Goal: Find specific page/section: Find specific page/section

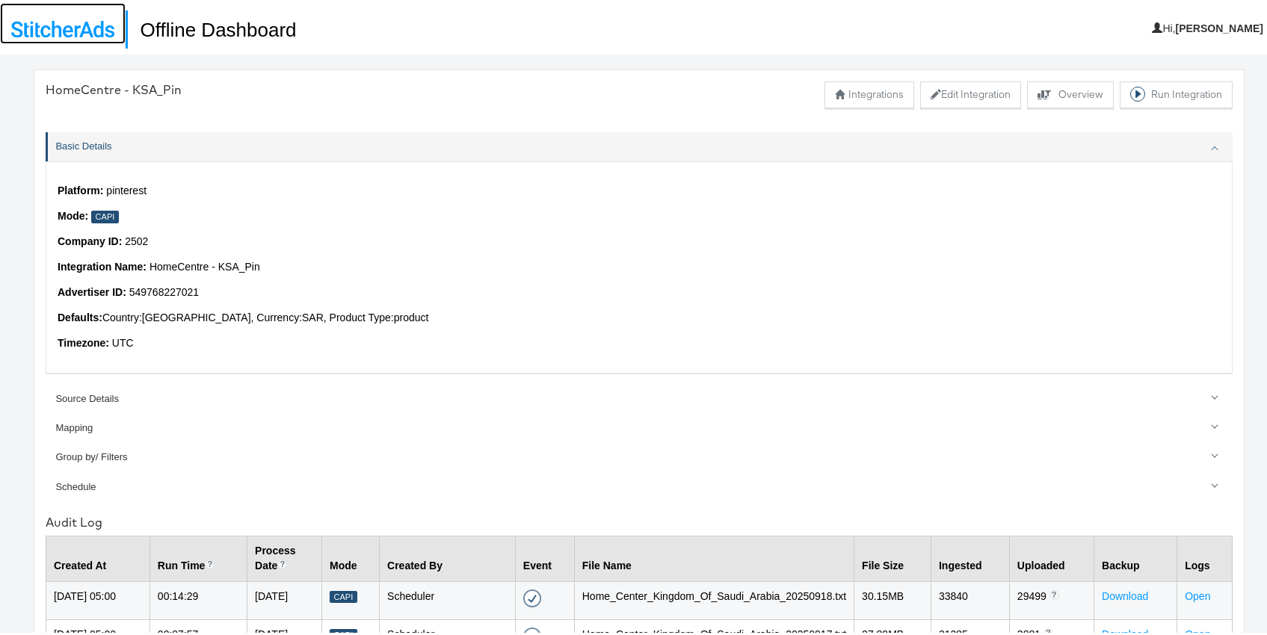
click at [75, 14] on link at bounding box center [63, 20] width 126 height 41
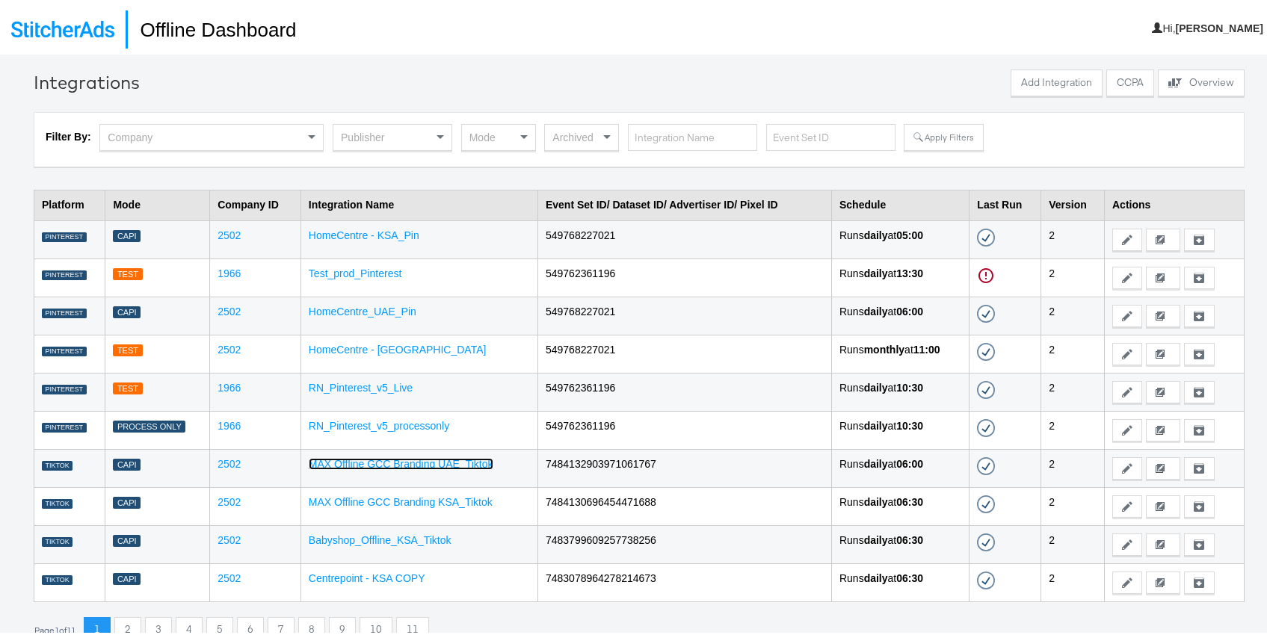
click at [428, 465] on link "MAX Offline GCC Branding UAE_Tiktok" at bounding box center [401, 461] width 185 height 12
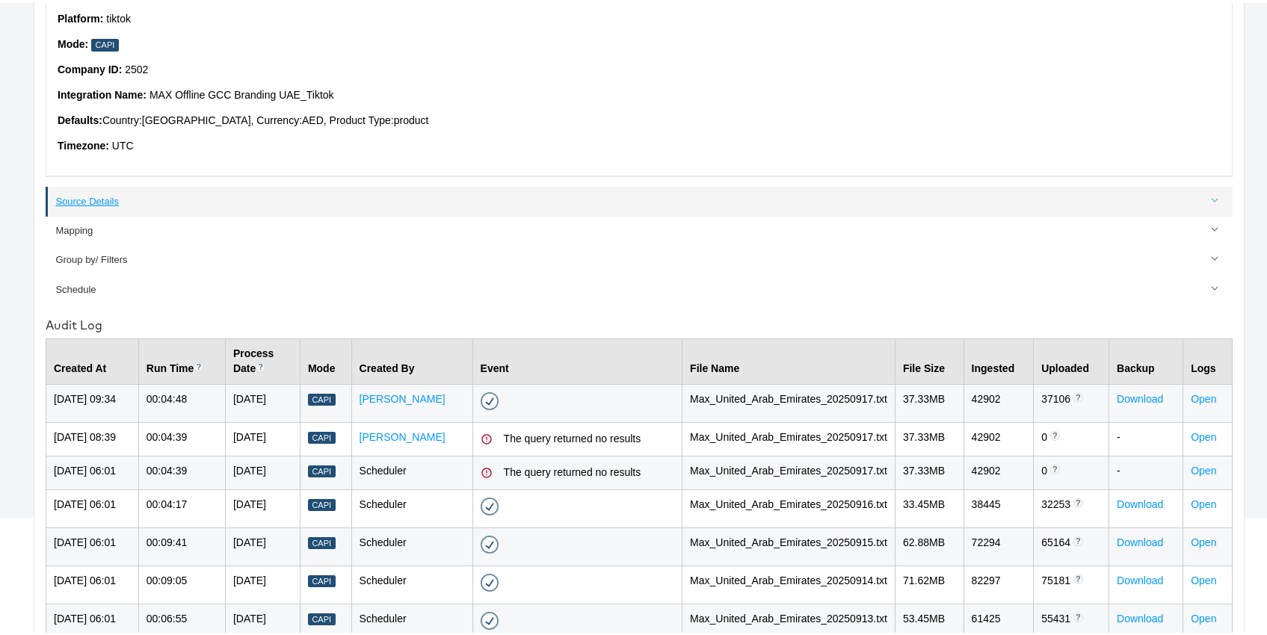
scroll to position [180, 0]
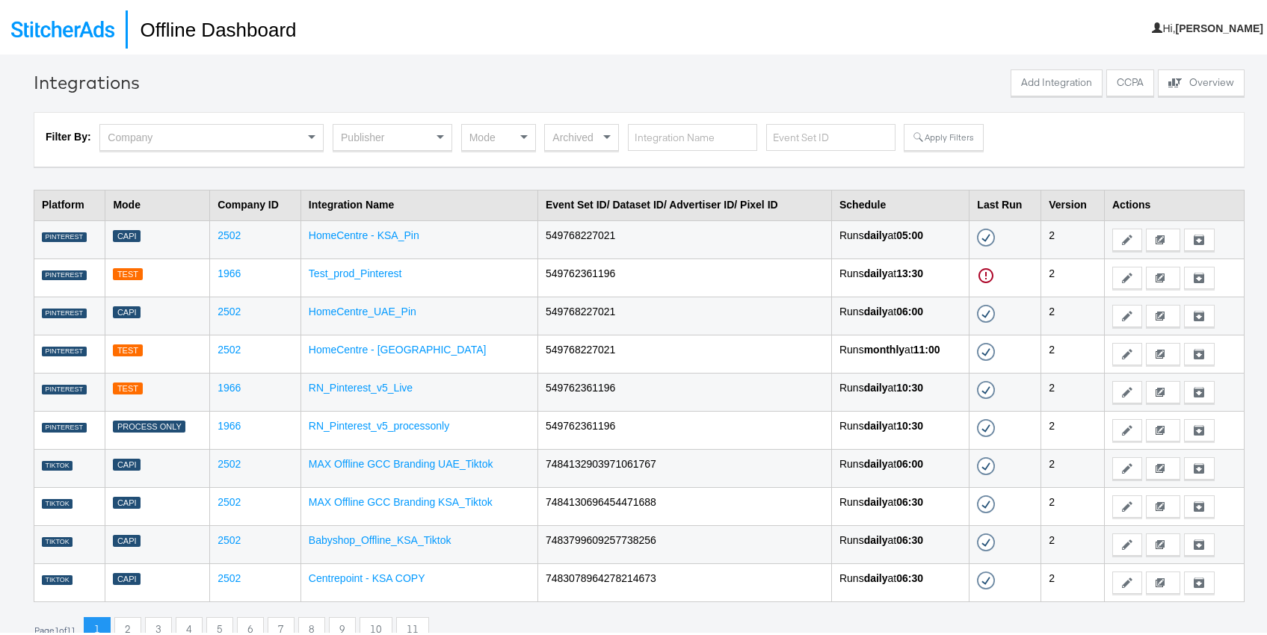
click at [394, 139] on div "Publisher" at bounding box center [392, 134] width 118 height 25
click at [954, 130] on button "Apply Filters" at bounding box center [943, 134] width 79 height 27
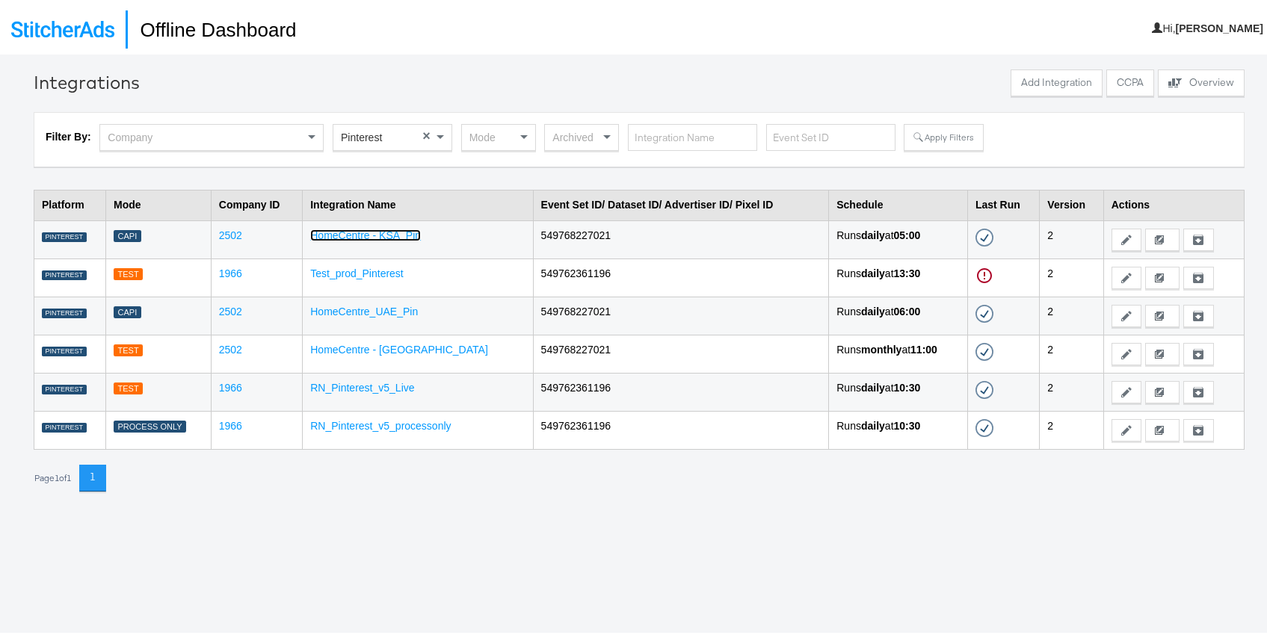
click at [365, 229] on link "HomeCentre - KSA_Pin" at bounding box center [365, 233] width 111 height 12
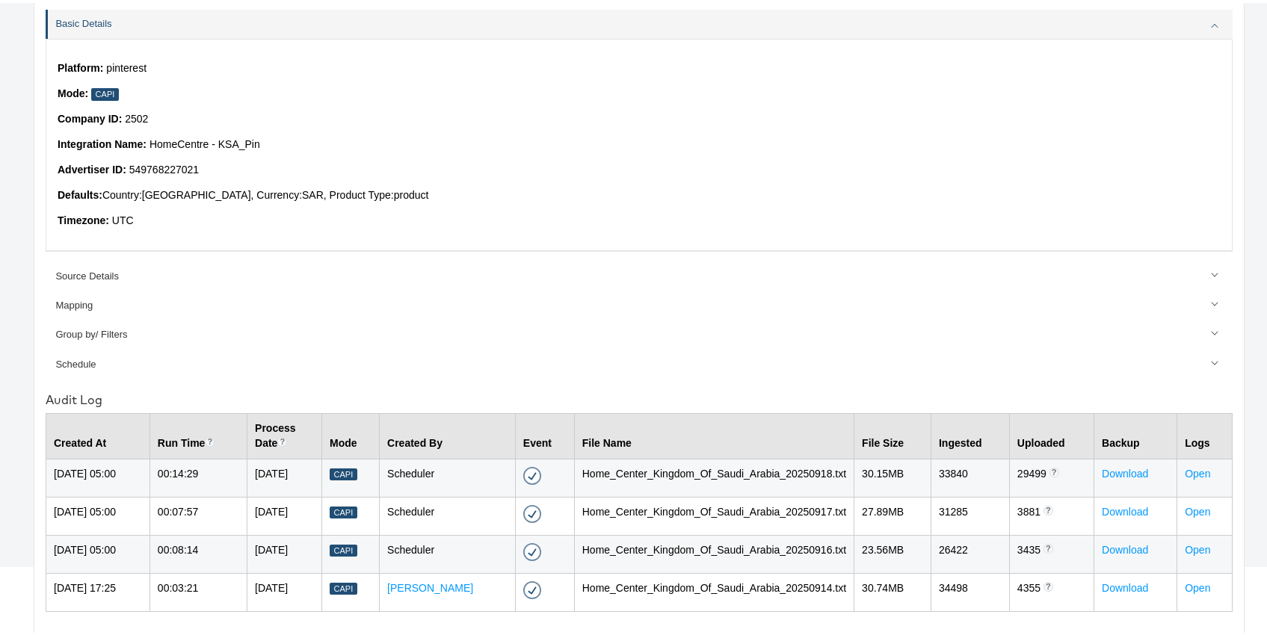
scroll to position [153, 0]
